Goal: Book appointment/travel/reservation

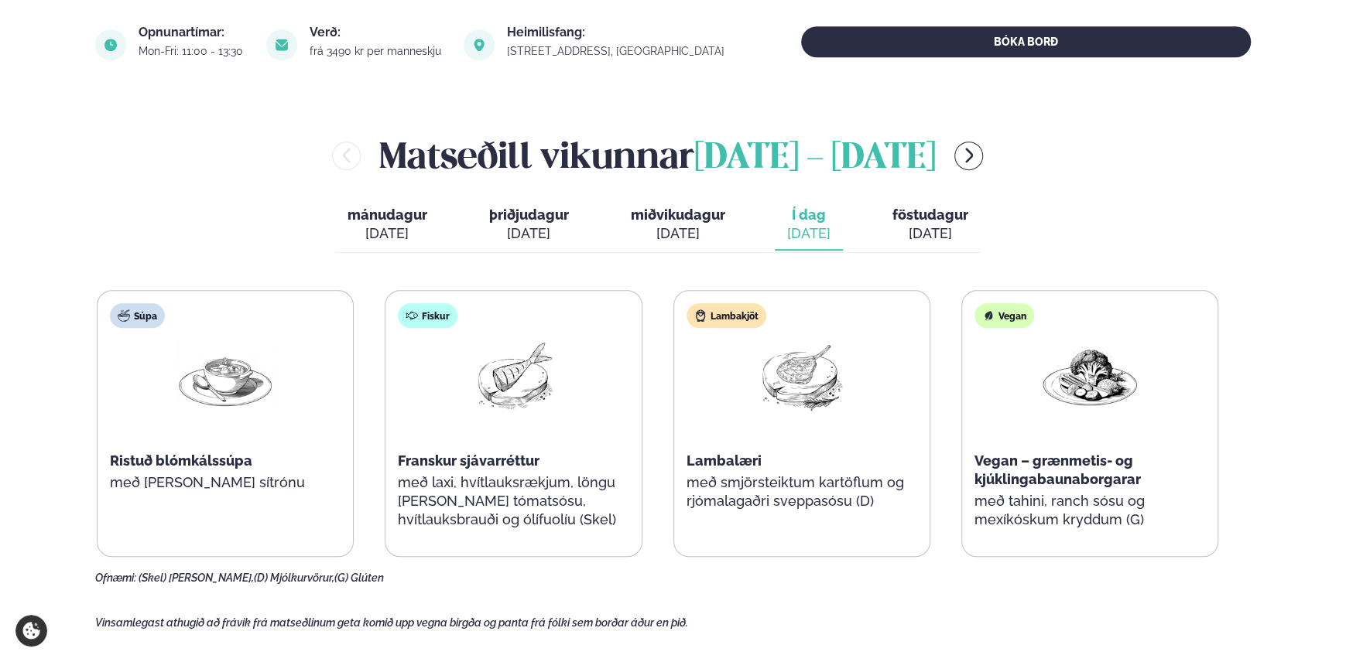
scroll to position [387, 0]
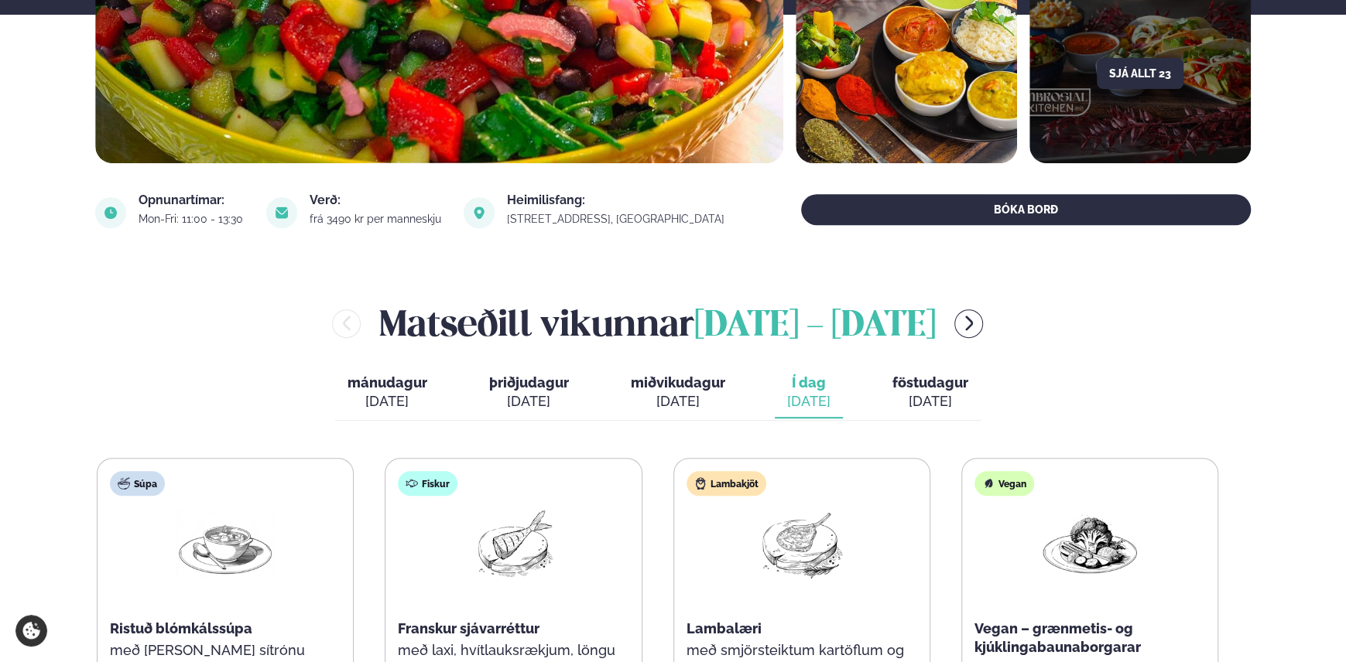
click at [978, 326] on icon "menu-btn-right" at bounding box center [969, 323] width 19 height 19
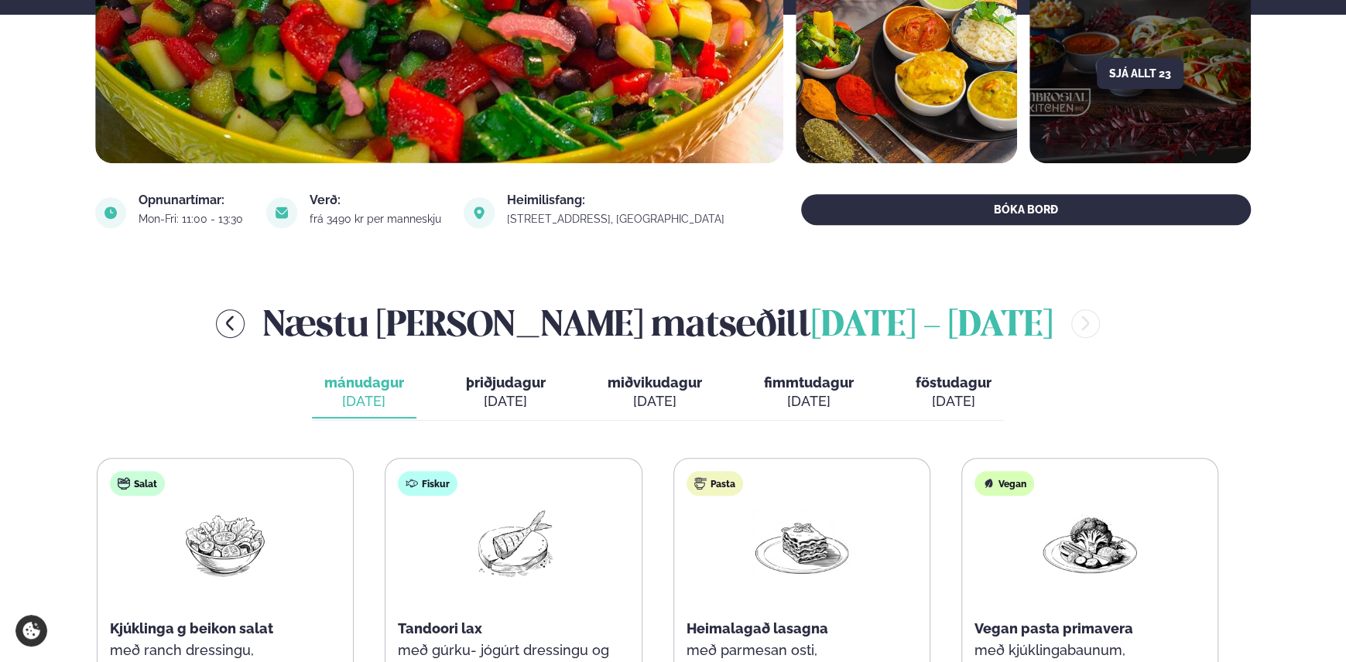
scroll to position [619, 0]
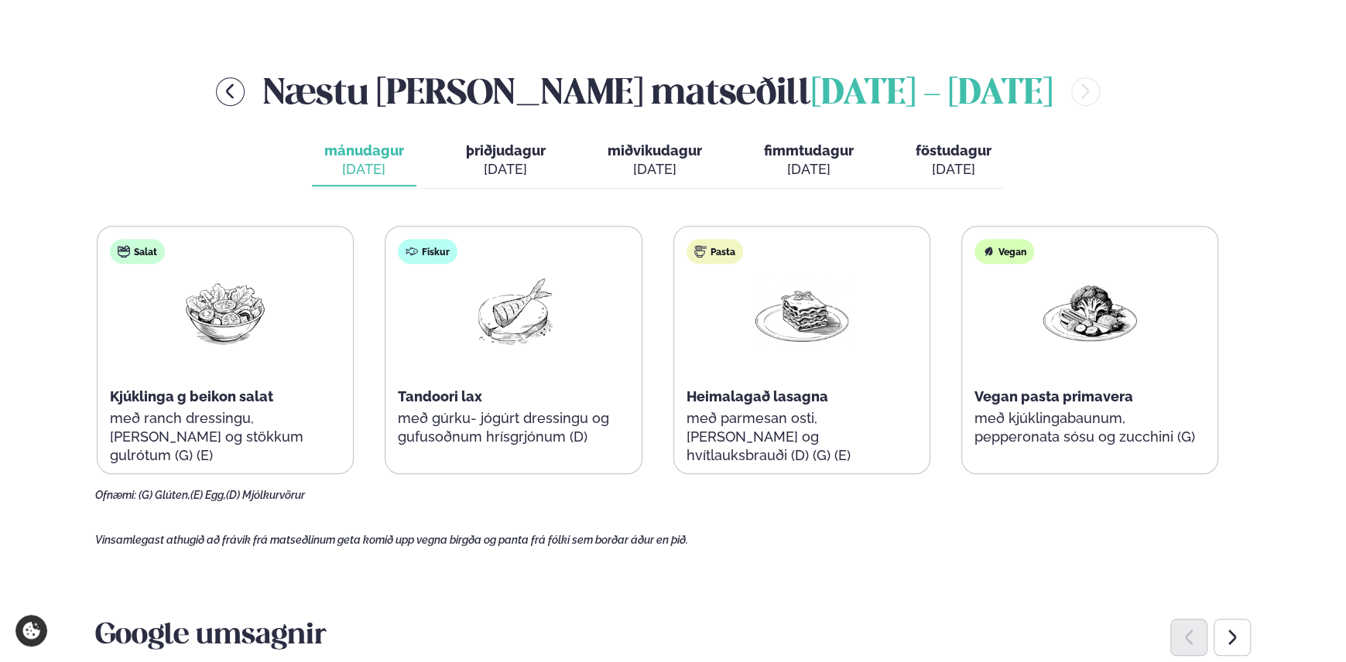
click at [522, 157] on span "þriðjudagur" at bounding box center [506, 150] width 80 height 16
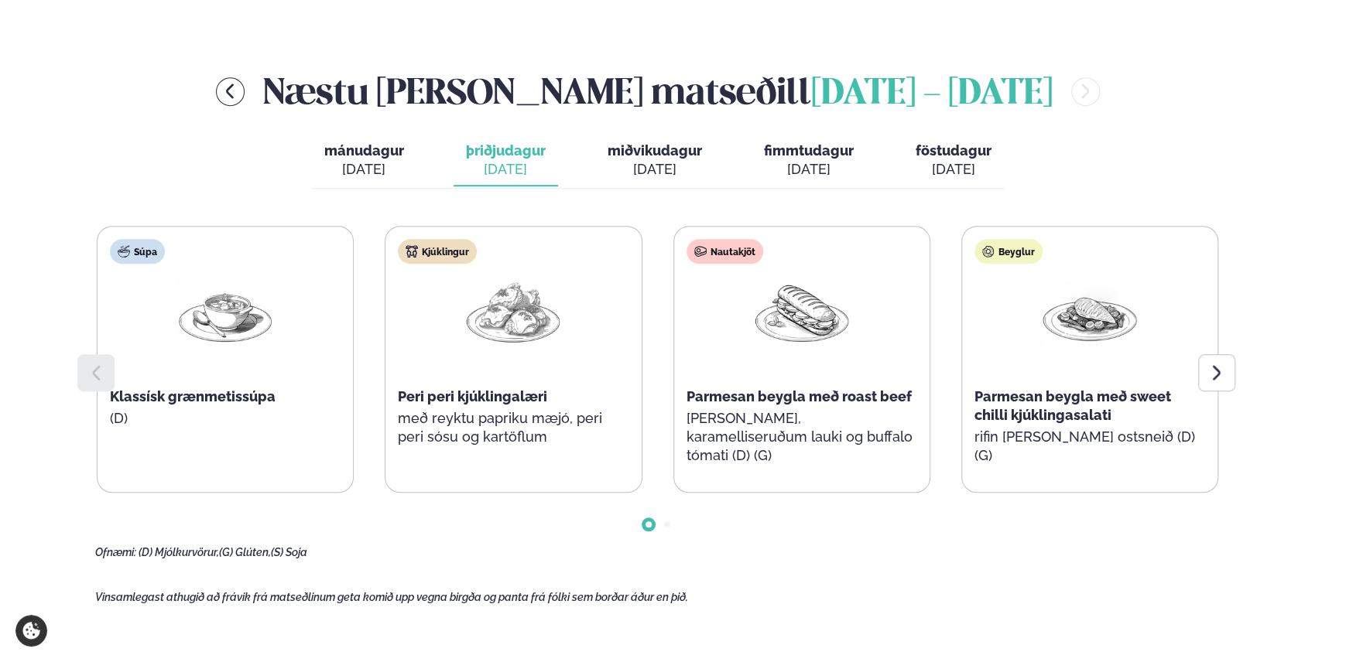
click at [1221, 375] on icon at bounding box center [1216, 373] width 19 height 19
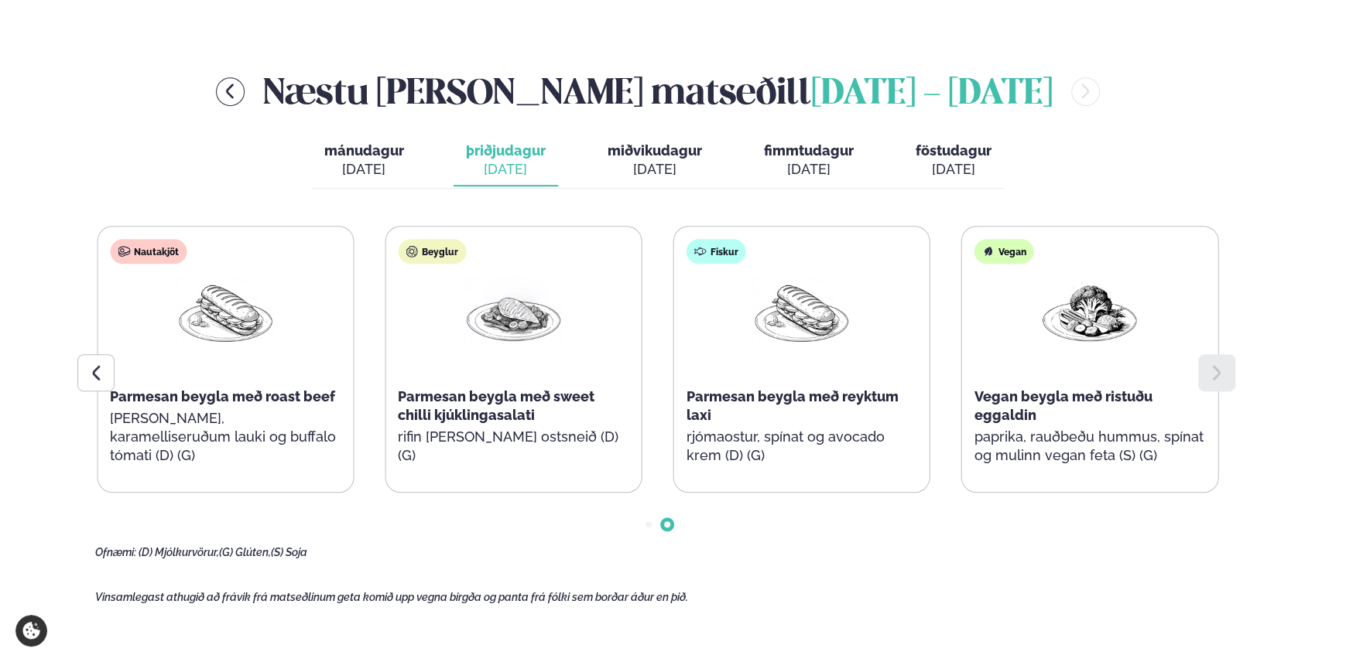
click at [1221, 375] on icon at bounding box center [1216, 373] width 19 height 19
click at [650, 163] on div "[DATE]" at bounding box center [654, 169] width 94 height 19
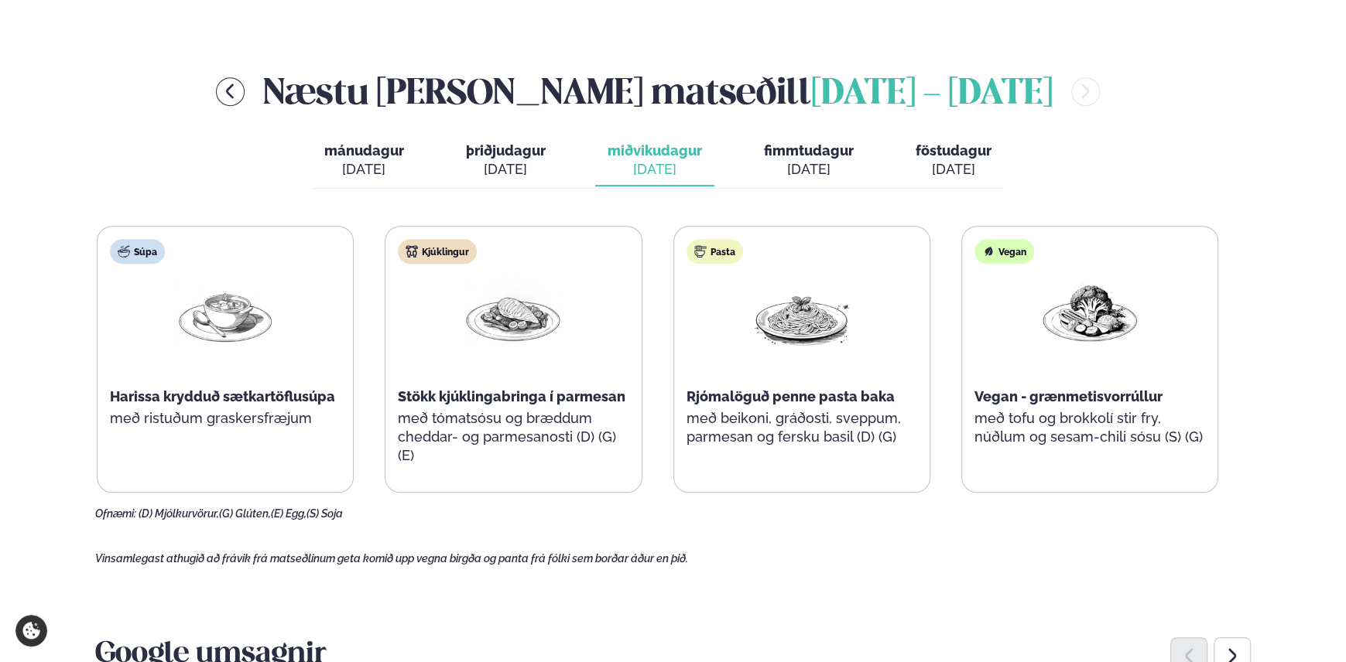
scroll to position [542, 0]
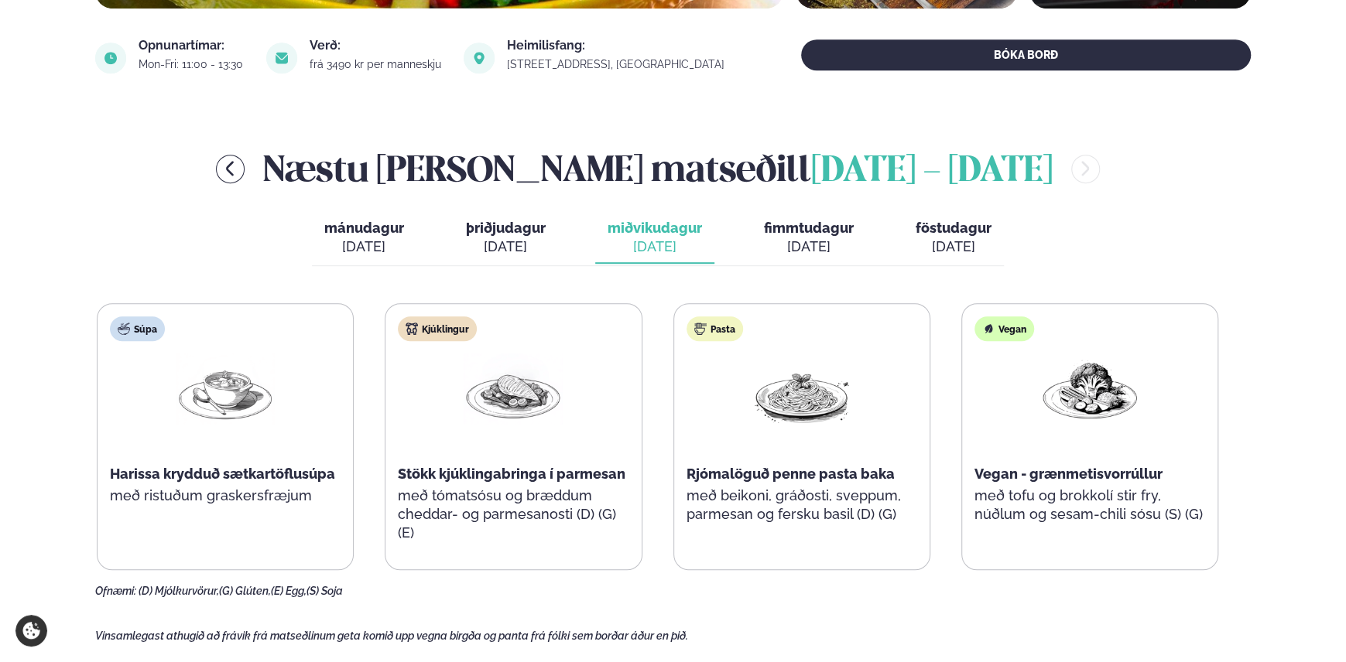
click at [797, 251] on div "[DATE]" at bounding box center [809, 247] width 90 height 19
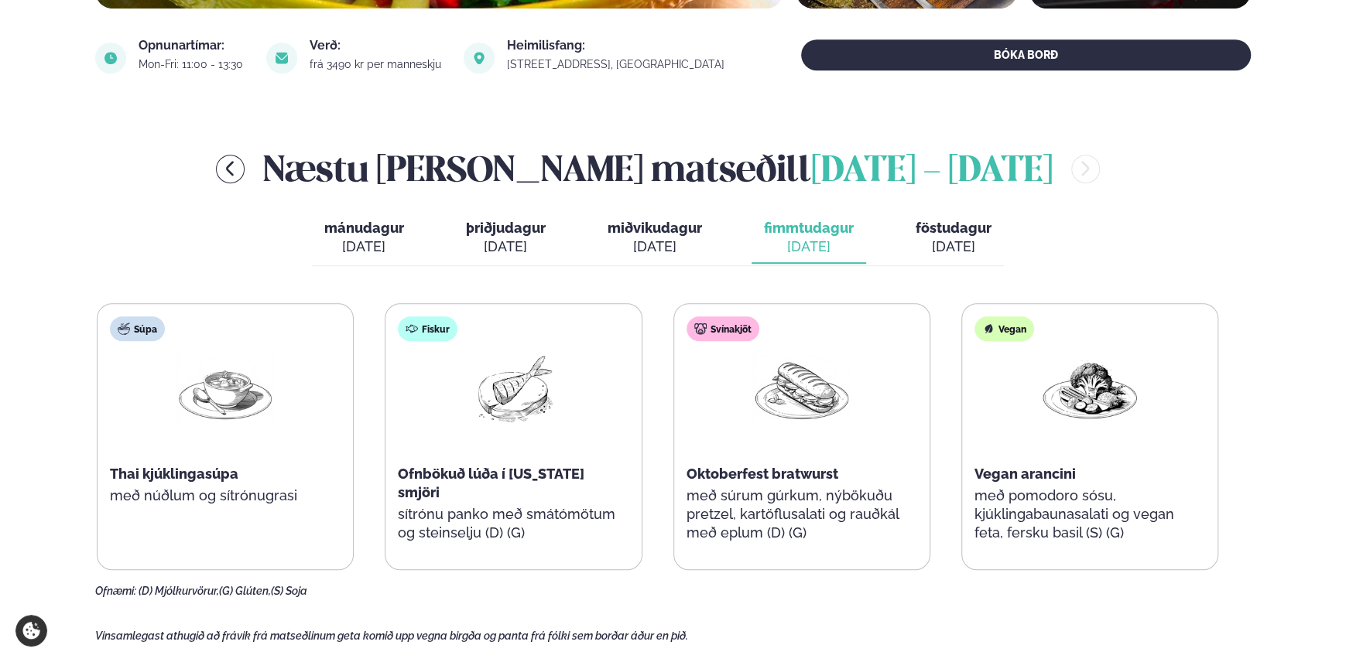
click at [948, 241] on div "[DATE]" at bounding box center [953, 247] width 76 height 19
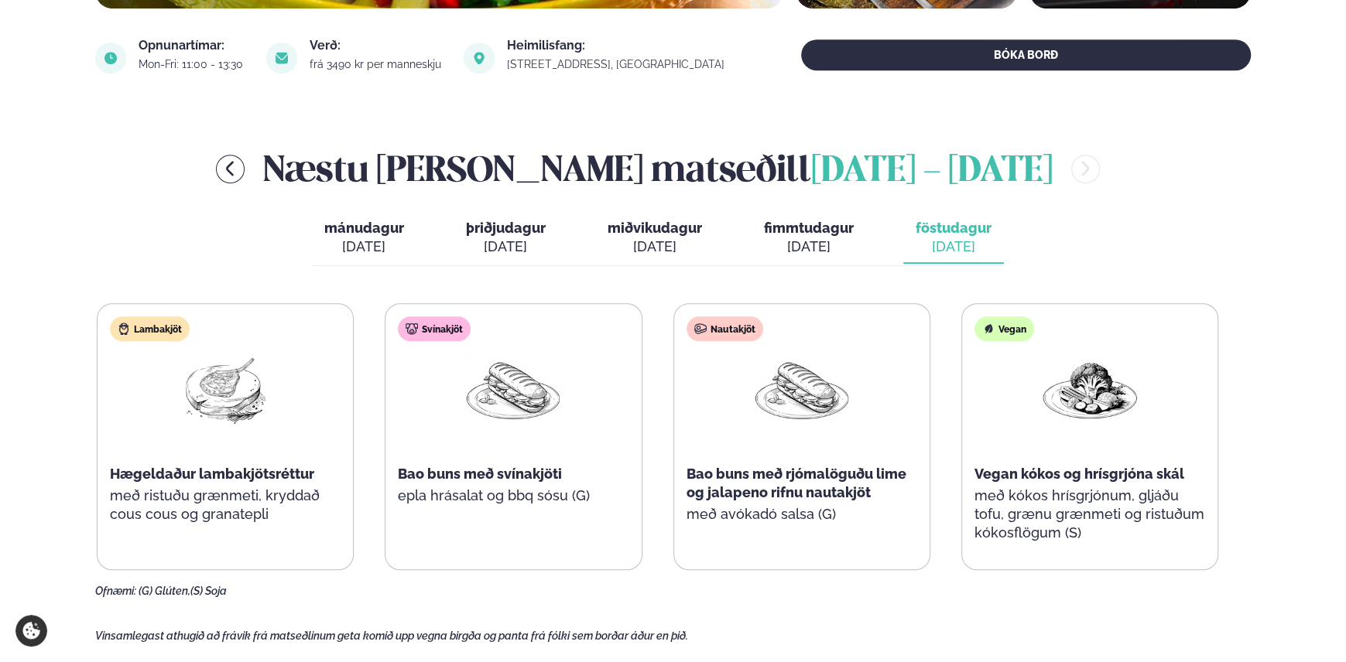
click at [359, 231] on span "mánudagur" at bounding box center [364, 228] width 80 height 16
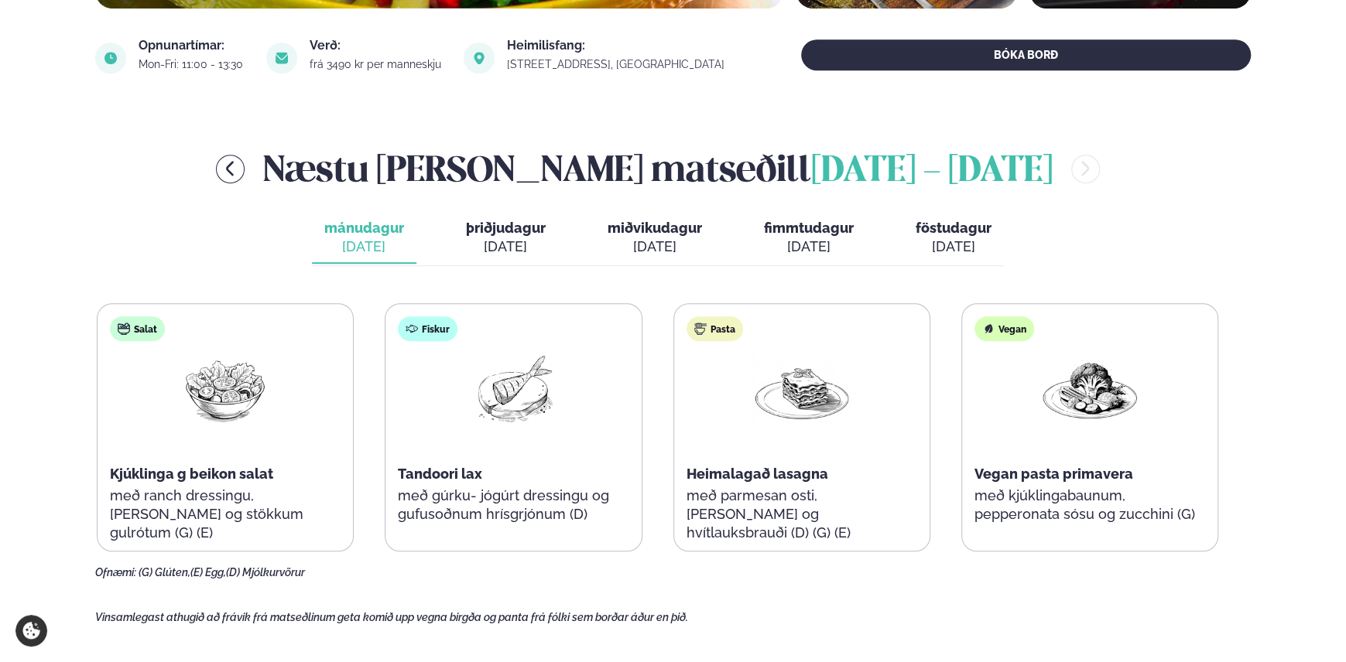
click at [525, 238] on div "[DATE]" at bounding box center [506, 247] width 80 height 19
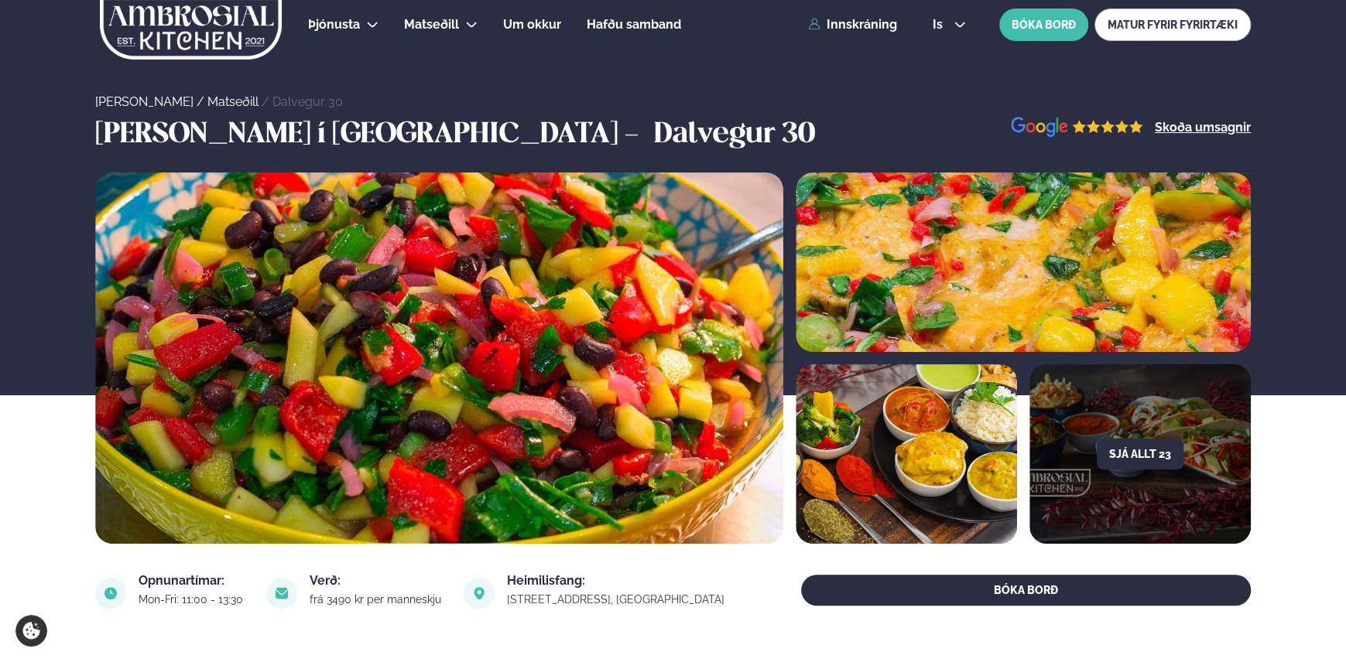
scroll to position [0, 0]
